Goal: Transaction & Acquisition: Book appointment/travel/reservation

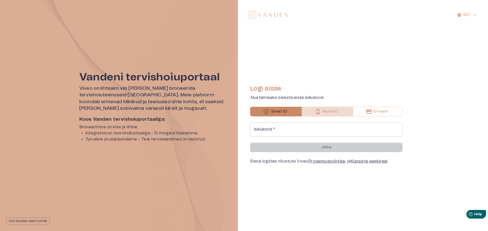
click at [322, 113] on button "Mobiil-ID" at bounding box center [327, 112] width 51 height 10
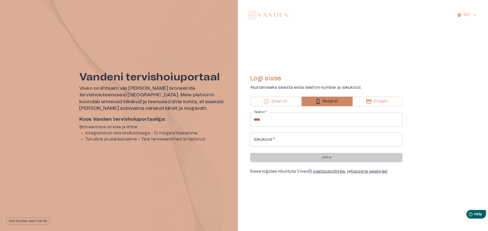
click at [317, 123] on input "****" at bounding box center [326, 120] width 152 height 14
click at [297, 117] on input "****" at bounding box center [326, 120] width 152 height 14
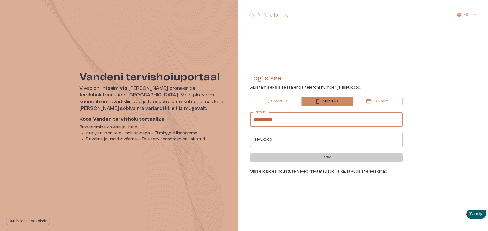
type input "**********"
click at [289, 141] on input "Isikukood   *" at bounding box center [326, 140] width 152 height 14
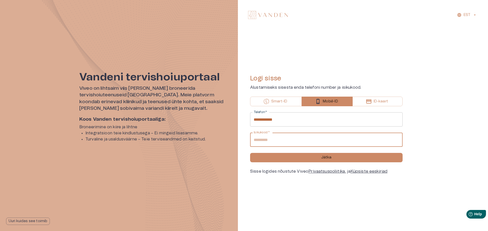
type input "**********"
click at [250, 153] on button "Jätka" at bounding box center [326, 157] width 152 height 9
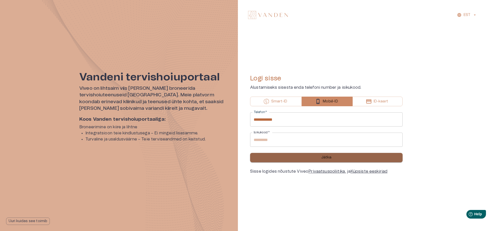
click at [289, 159] on button "Jätka" at bounding box center [326, 157] width 152 height 9
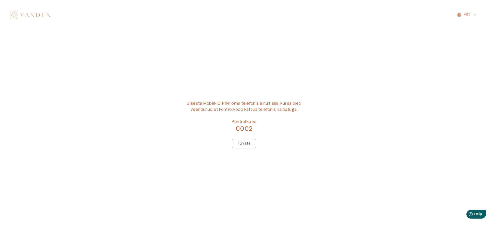
click at [88, 99] on div "Sisesta Mobiil-ID PIN1 oma telefonis ainult siis, kui sa oled veendunud et kont…" at bounding box center [243, 124] width 463 height 177
click at [245, 143] on p "Tühista" at bounding box center [243, 143] width 13 height 5
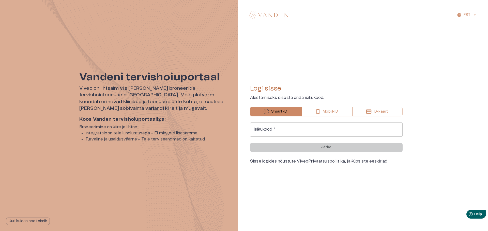
click at [336, 116] on button "Mobiil-ID" at bounding box center [327, 112] width 51 height 10
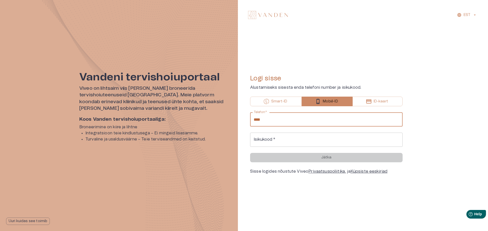
click at [328, 125] on input "****" at bounding box center [326, 120] width 152 height 14
type input "**********"
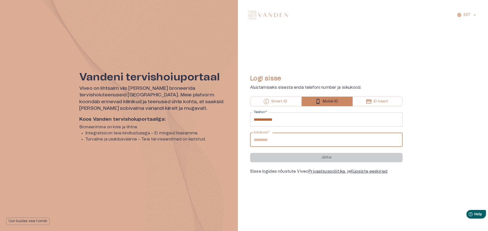
click at [323, 135] on input "Isikukood   *" at bounding box center [326, 140] width 152 height 14
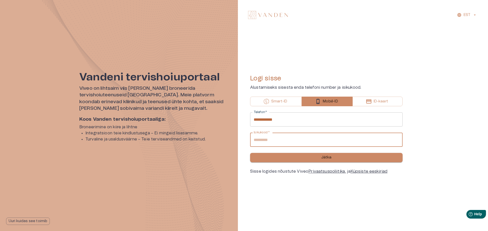
type input "**********"
click at [305, 161] on button "Jätka" at bounding box center [326, 157] width 152 height 9
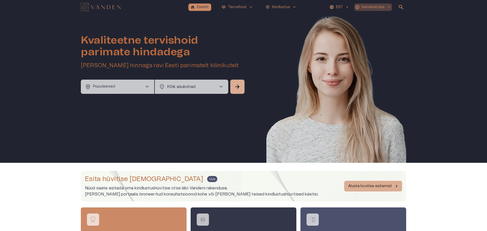
click at [383, 7] on p "Iseteenindus" at bounding box center [373, 7] width 23 height 5
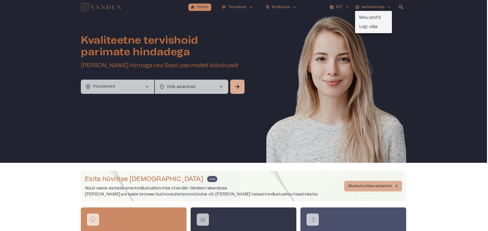
click at [376, 17] on p "Minu profiil" at bounding box center [370, 17] width 22 height 6
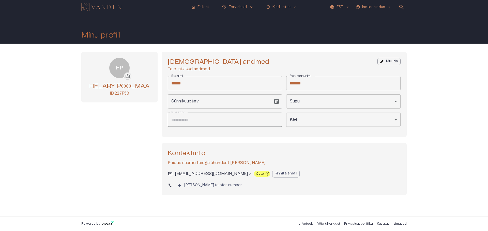
click at [90, 161] on div "HP photo_camera HELARY POOLMAA ID: 227F53" at bounding box center [119, 124] width 76 height 144
click at [275, 173] on p "Kinnita email" at bounding box center [286, 173] width 22 height 5
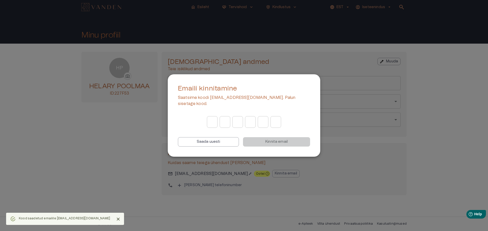
click at [116, 221] on icon "Close" at bounding box center [118, 219] width 5 height 5
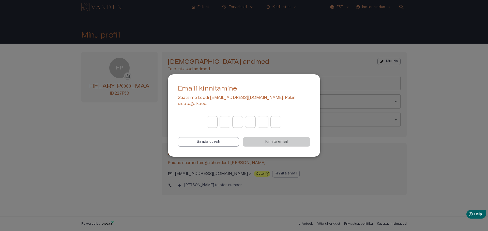
click at [211, 121] on input "Digit 1 of OTP" at bounding box center [212, 122] width 11 height 14
type input "*"
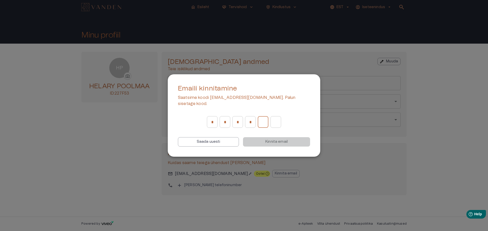
type input "*"
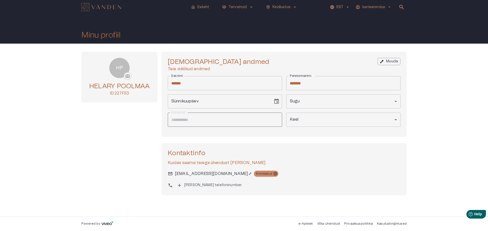
click at [140, 141] on div "HP photo_camera HELARY POOLMAA ID: 227F53" at bounding box center [119, 124] width 76 height 144
click at [207, 6] on p "Esileht" at bounding box center [203, 7] width 12 height 5
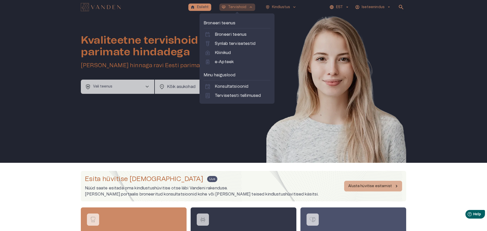
click at [247, 6] on button "ecg_heart Tervishoid keyboard_arrow_up" at bounding box center [237, 7] width 36 height 7
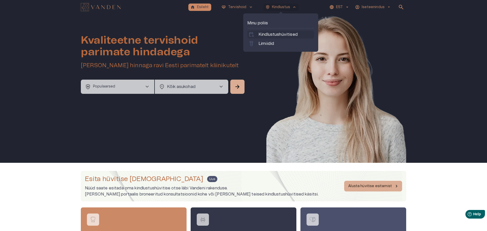
click at [284, 31] on div "calendar_add_on Kindlustushüvitised" at bounding box center [280, 34] width 67 height 8
click at [270, 41] on p "Limiidid" at bounding box center [265, 44] width 15 height 6
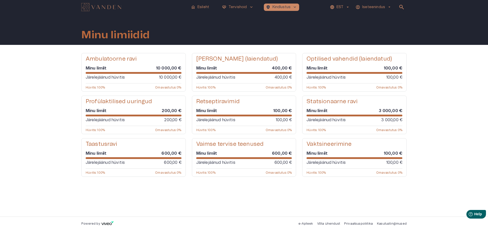
click at [41, 126] on div "Ambulatoorne ravi Minu limiit 10 000,00 € Järelejäänud hüvitis 10 000,00 € Hüvi…" at bounding box center [244, 131] width 488 height 172
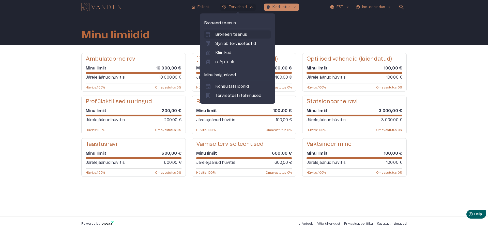
click at [224, 36] on p "Broneeri teenus" at bounding box center [231, 35] width 32 height 6
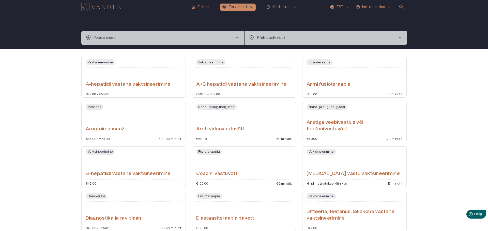
click at [267, 33] on body "home Esileht [MEDICAL_DATA]_heart Tervishoid keyboard_arrow_down health_and_saf…" at bounding box center [244, 115] width 488 height 231
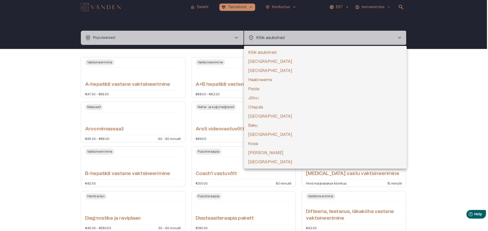
click at [248, 65] on li "[GEOGRAPHIC_DATA]" at bounding box center [325, 61] width 163 height 9
type input "**********"
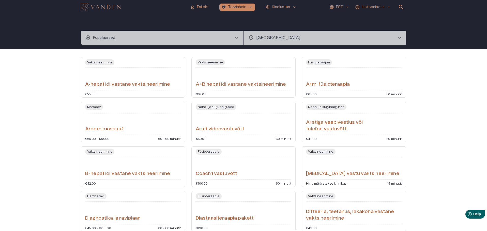
click at [198, 41] on button "health_and_safety Populaarsed chevron_right" at bounding box center [162, 38] width 163 height 14
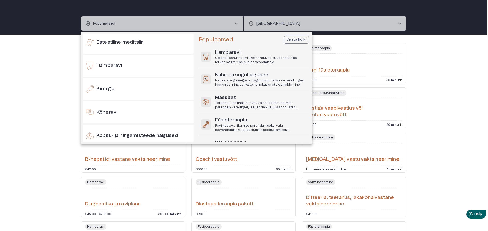
scroll to position [51, 0]
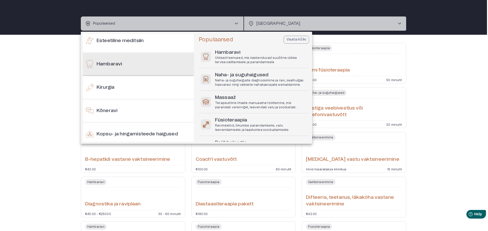
click at [123, 54] on div "Hambaravi" at bounding box center [138, 64] width 111 height 22
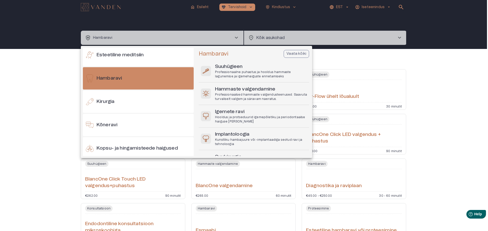
click at [296, 55] on p "Vaata kõiki" at bounding box center [296, 53] width 20 height 5
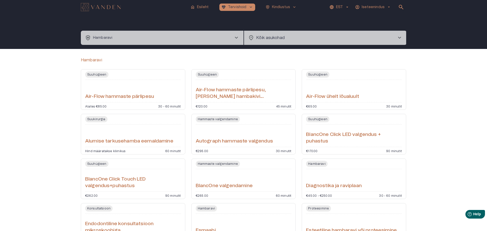
click at [269, 34] on body "home Esileht [MEDICAL_DATA]_heart Tervishoid keyboard_arrow_down health_and_saf…" at bounding box center [243, 115] width 487 height 231
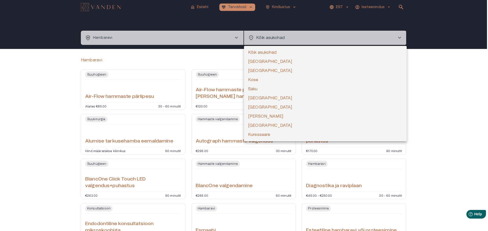
click at [254, 68] on li "[GEOGRAPHIC_DATA]" at bounding box center [325, 70] width 163 height 9
type input "**********"
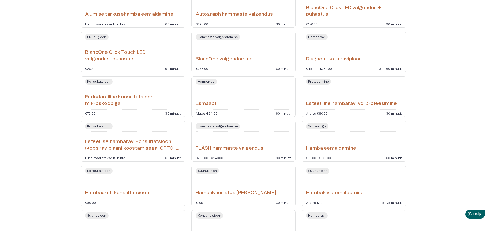
scroll to position [152, 0]
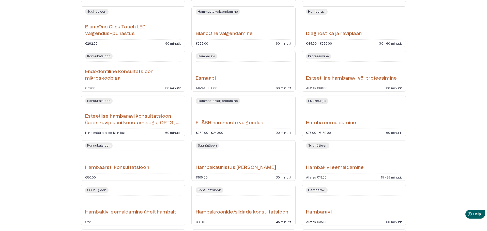
click at [318, 32] on h6 "Diagnostika ja raviplaan" at bounding box center [334, 33] width 56 height 7
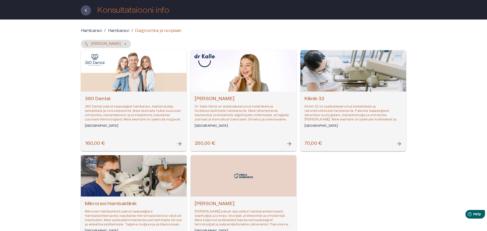
scroll to position [51, 0]
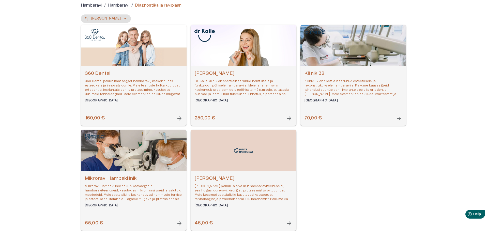
click at [111, 73] on h6 "360 Dental" at bounding box center [134, 73] width 98 height 7
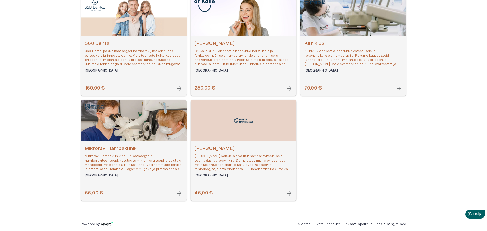
scroll to position [81, 0]
click at [111, 116] on div "Open selected supplier available booking dates" at bounding box center [134, 120] width 106 height 41
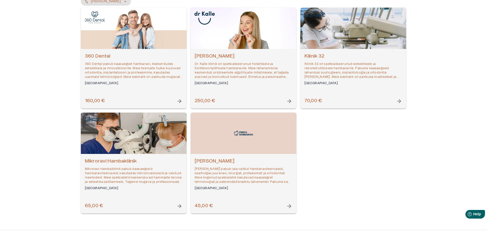
scroll to position [81, 0]
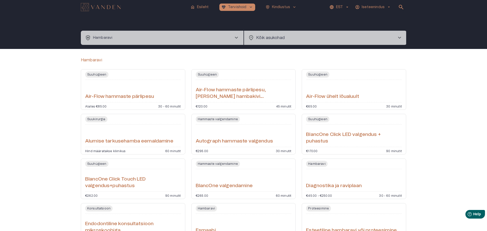
click at [204, 36] on button "health_and_safety [PERSON_NAME] chevron_right" at bounding box center [162, 38] width 163 height 14
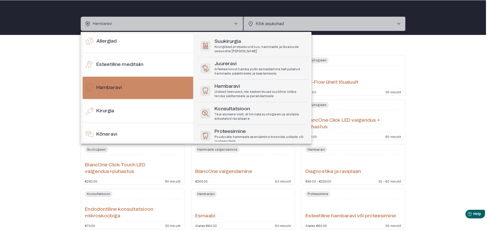
scroll to position [127, 0]
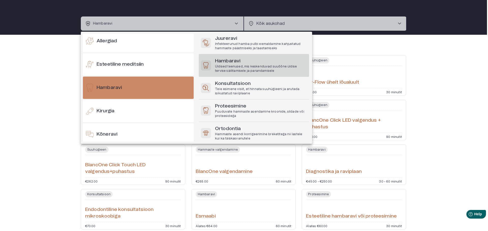
click at [262, 68] on p "Üldised teenused, mis keskenduvad suuõõne üldise tervise säilitamisele ja paran…" at bounding box center [261, 69] width 92 height 9
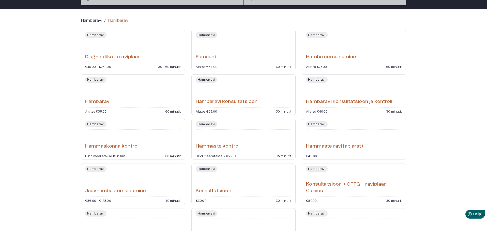
scroll to position [14, 0]
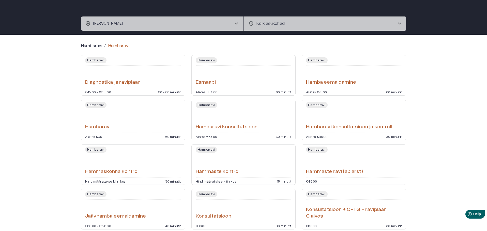
click at [88, 109] on div "[PERSON_NAME] Alates €35.00 60 minutit" at bounding box center [133, 120] width 104 height 41
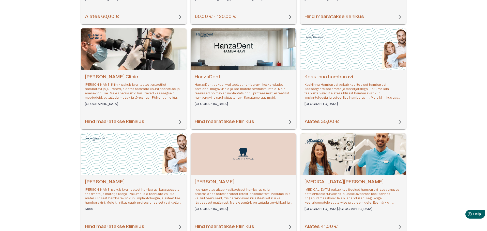
scroll to position [203, 0]
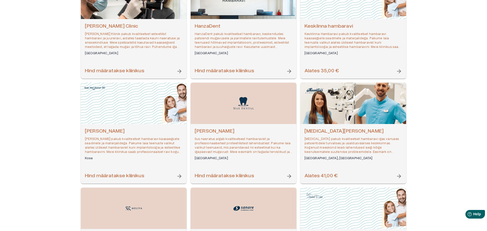
click at [331, 108] on div "Open selected supplier available booking dates" at bounding box center [353, 103] width 106 height 41
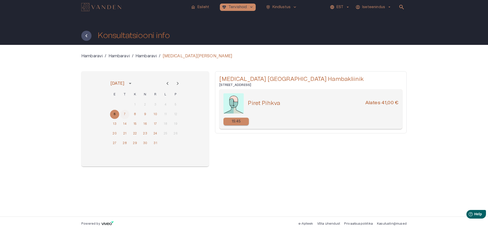
click at [124, 115] on button "7" at bounding box center [124, 114] width 9 height 9
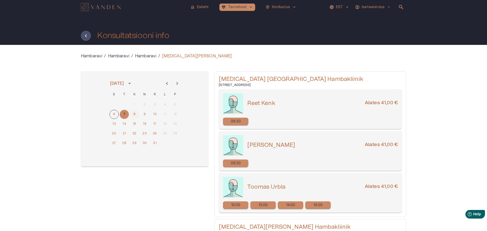
click at [137, 114] on button "8" at bounding box center [134, 114] width 9 height 9
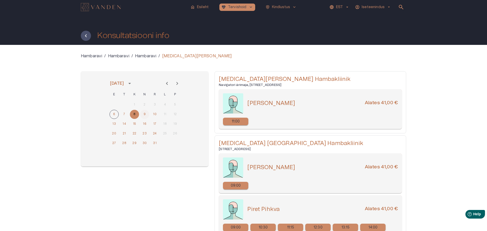
click at [145, 115] on button "9" at bounding box center [144, 114] width 9 height 9
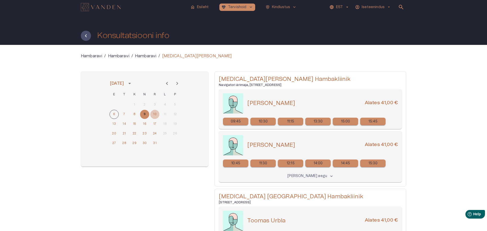
click at [157, 115] on button "10" at bounding box center [154, 114] width 9 height 9
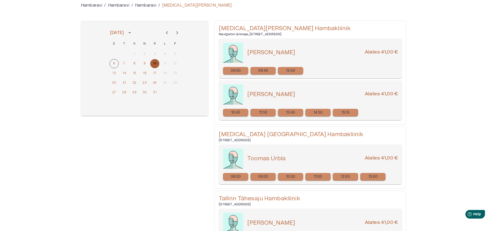
scroll to position [25, 0]
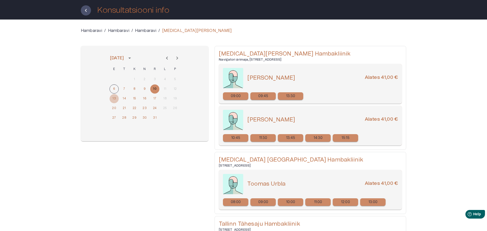
click at [117, 98] on button "13" at bounding box center [114, 98] width 9 height 9
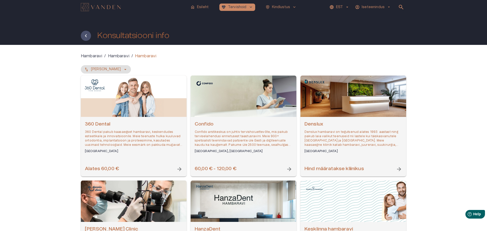
click at [98, 8] on img "Navigate to homepage" at bounding box center [101, 7] width 40 height 8
